Goal: Task Accomplishment & Management: Use online tool/utility

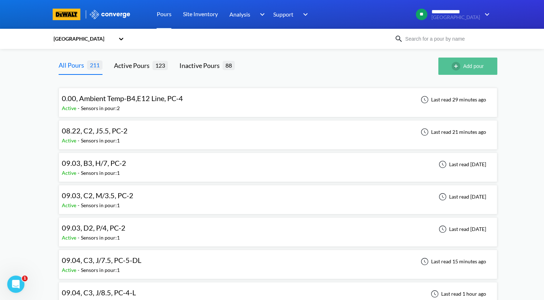
click at [474, 67] on button "Add pour" at bounding box center [467, 66] width 59 height 17
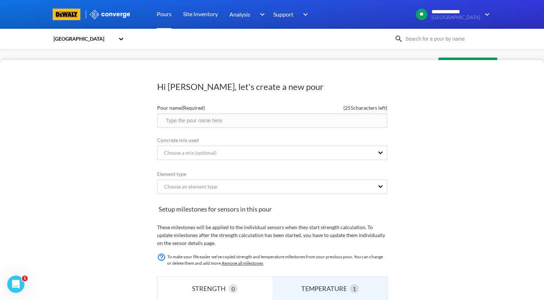
click at [226, 123] on input "text" at bounding box center [272, 120] width 230 height 14
click at [233, 122] on input "09.15, D2, R/ZE, PC-" at bounding box center [272, 120] width 230 height 14
drag, startPoint x: 240, startPoint y: 120, endPoint x: 162, endPoint y: 125, distance: 78.5
click at [162, 125] on input "09.15, D2, R/ZE, PC-3-L" at bounding box center [272, 120] width 230 height 14
type input "09.15, D2, R/ZE, PC-3-L"
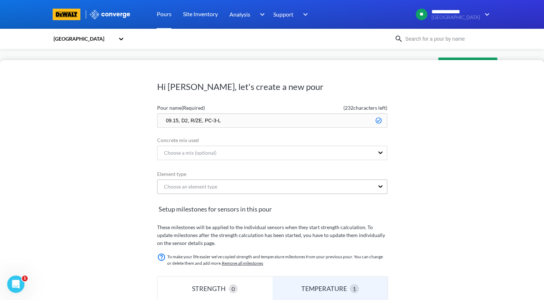
click at [262, 187] on div "Choose an element type" at bounding box center [272, 187] width 230 height 16
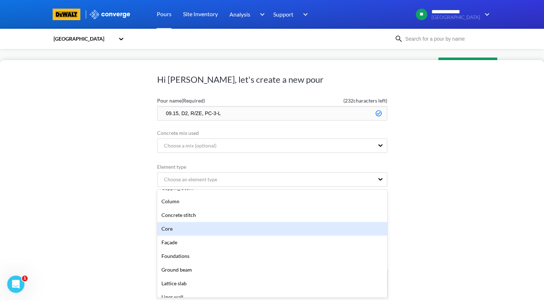
scroll to position [72, 0]
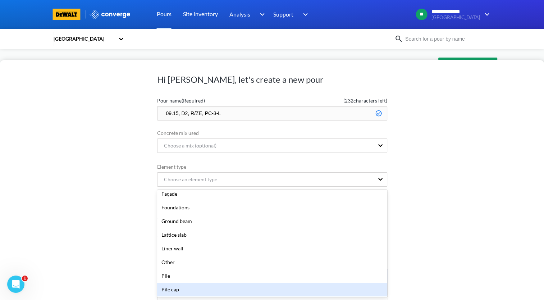
click at [195, 287] on div "Pile cap" at bounding box center [272, 290] width 230 height 14
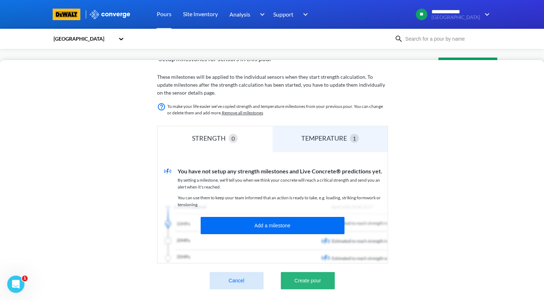
scroll to position [0, 0]
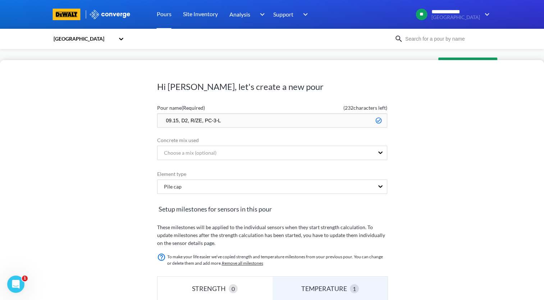
drag, startPoint x: 254, startPoint y: 121, endPoint x: 114, endPoint y: 113, distance: 140.1
click at [114, 113] on div "Hi [PERSON_NAME], let's create a new pour Pour name (Required) ( 232 characters…" at bounding box center [272, 180] width 544 height 240
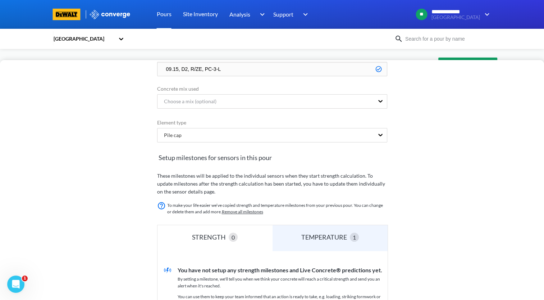
scroll to position [155, 0]
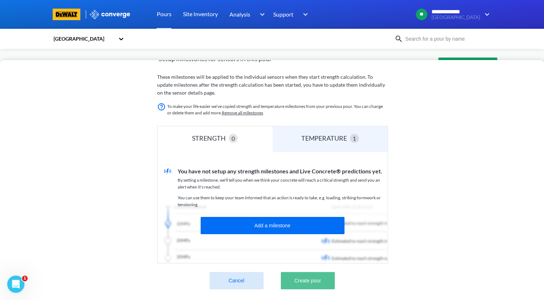
click at [325, 277] on button "Create pour" at bounding box center [308, 280] width 54 height 17
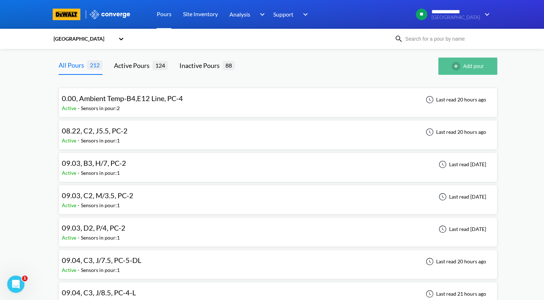
click at [478, 68] on button "Add pour" at bounding box center [467, 66] width 59 height 17
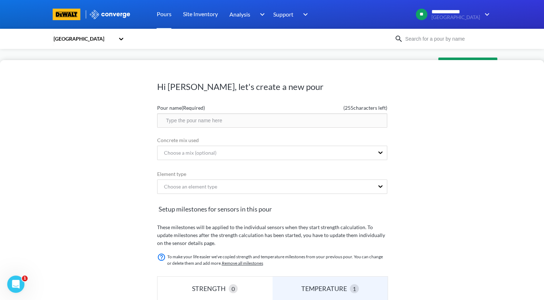
click at [227, 123] on input "text" at bounding box center [272, 120] width 230 height 14
paste input "09.15, D2, R/ZE, PC-3-L"
click at [194, 121] on input "09.15, D2, R/ZE, PC-3-L" at bounding box center [272, 120] width 230 height 14
click at [204, 120] on input "09.15, D2, CE/ZE, PC-3-L" at bounding box center [272, 120] width 230 height 14
click at [231, 119] on input "09.15, D2, CE/4.2, PC-3-L" at bounding box center [272, 120] width 230 height 14
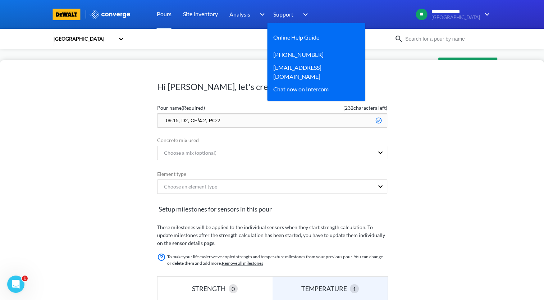
type input "09.15, D2, CE/4.2, PC-2"
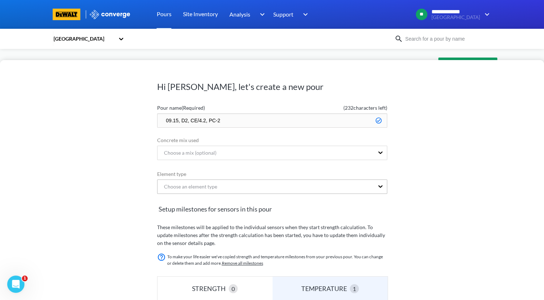
click at [232, 182] on div "Choose an element type" at bounding box center [266, 187] width 217 height 14
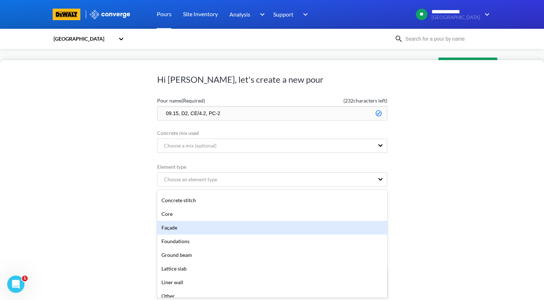
scroll to position [72, 0]
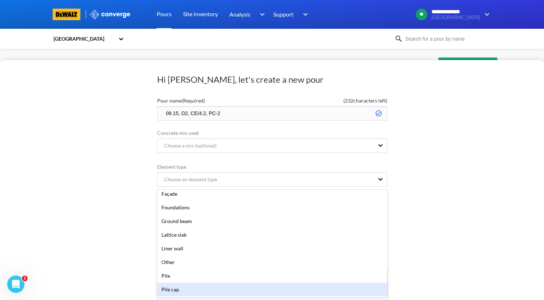
click at [220, 287] on div "Pile cap" at bounding box center [272, 290] width 230 height 14
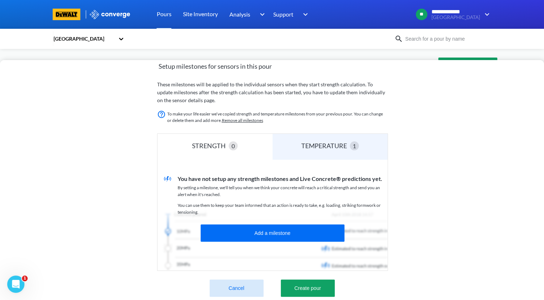
scroll to position [155, 0]
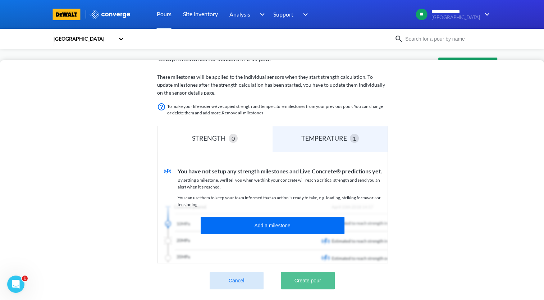
click at [328, 277] on button "Create pour" at bounding box center [308, 280] width 54 height 17
